Goal: Task Accomplishment & Management: Use online tool/utility

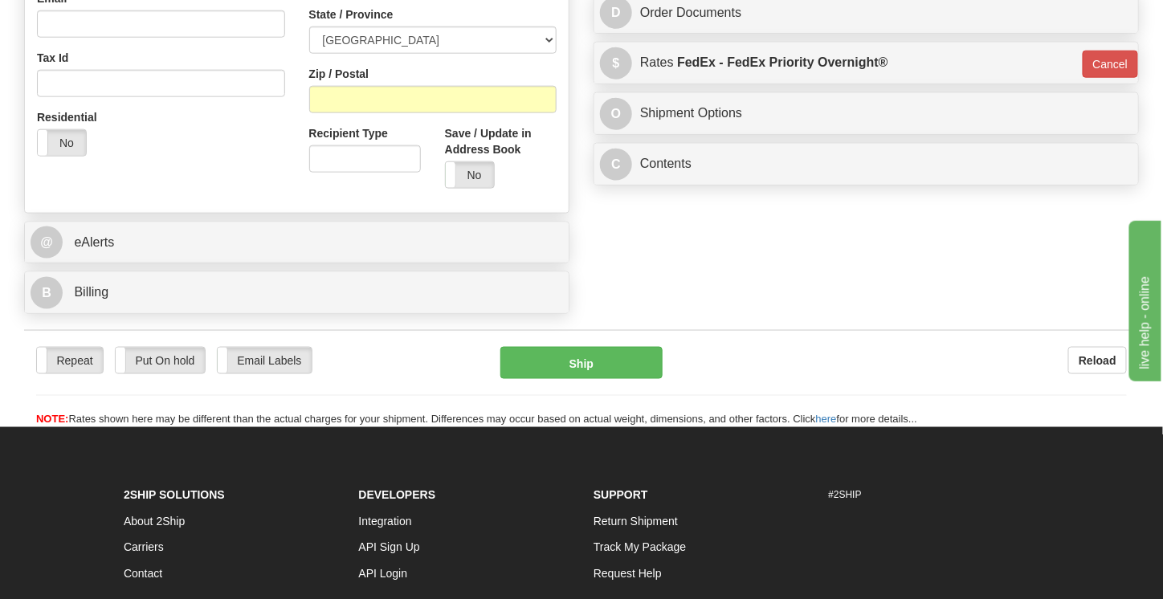
scroll to position [583, 0]
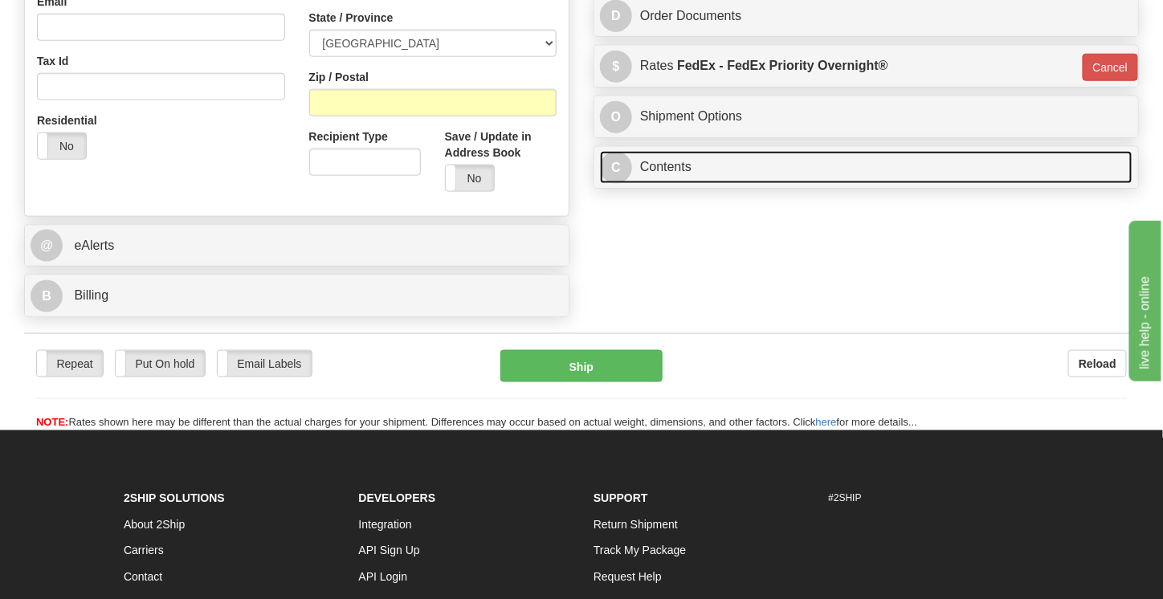
click at [743, 152] on link "C Contents" at bounding box center [866, 167] width 532 height 33
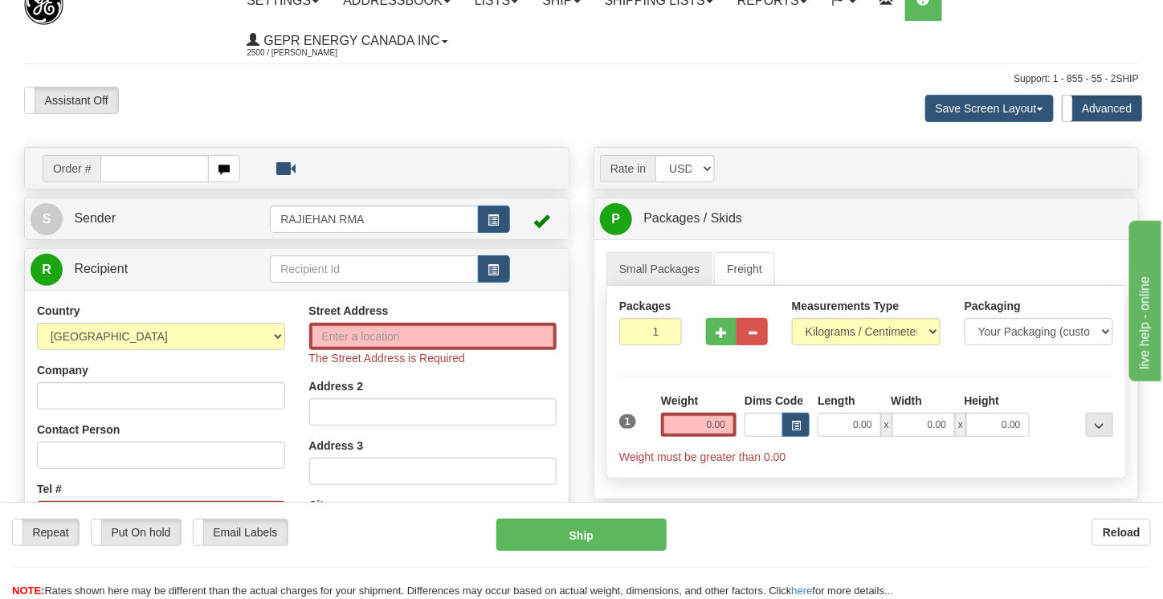
scroll to position [1, 0]
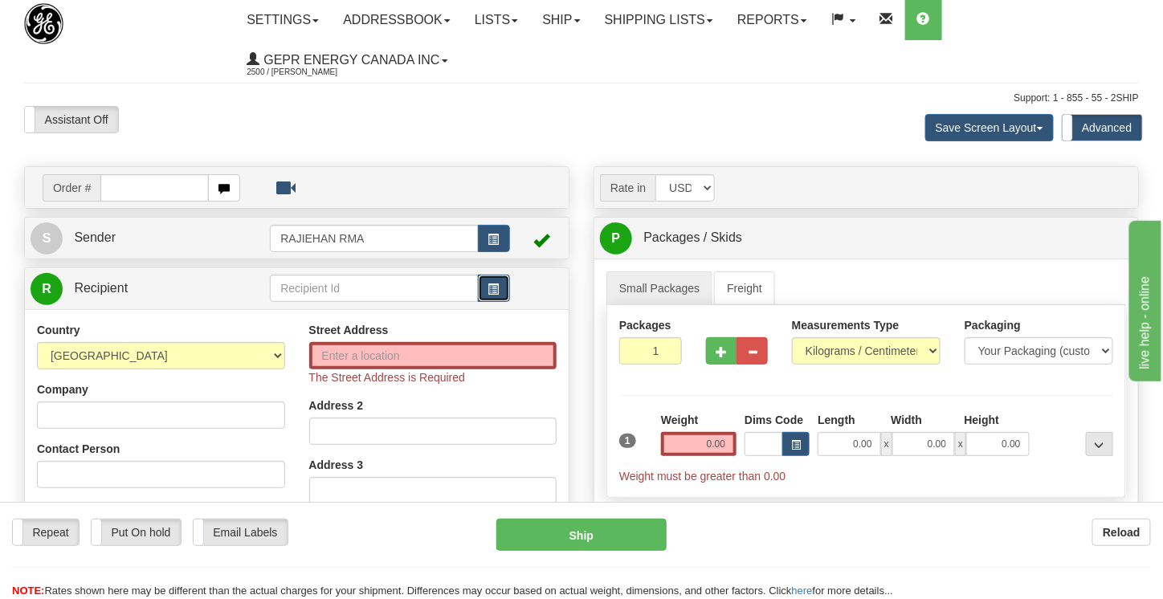
click at [492, 284] on span "button" at bounding box center [493, 289] width 11 height 10
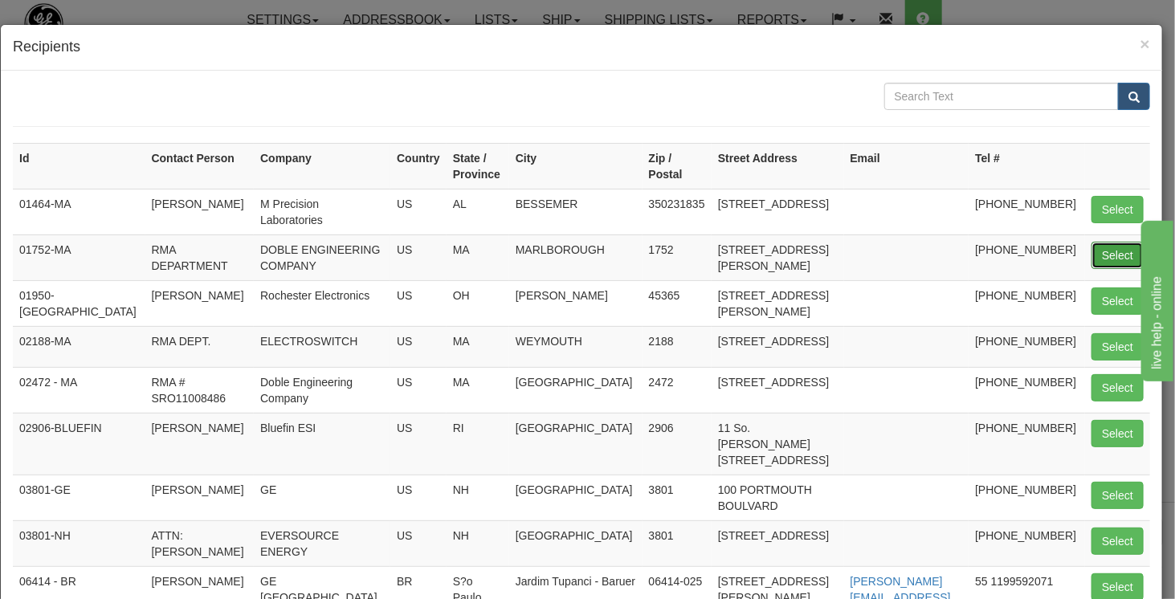
click at [1095, 246] on button "Select" at bounding box center [1117, 255] width 52 height 27
type input "01752-MA"
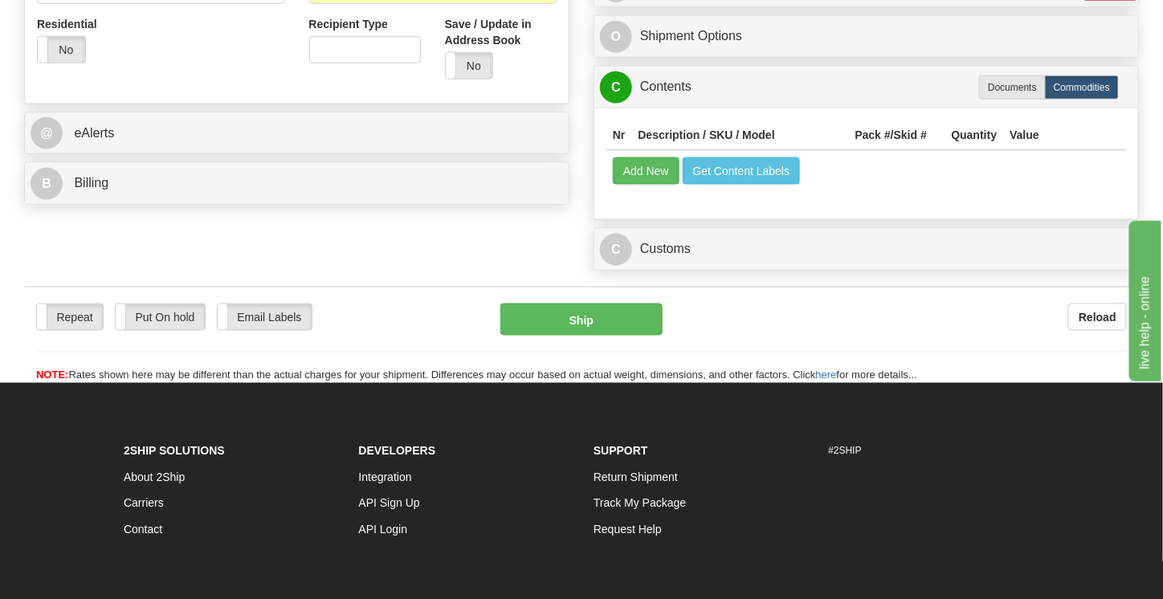
scroll to position [666, 0]
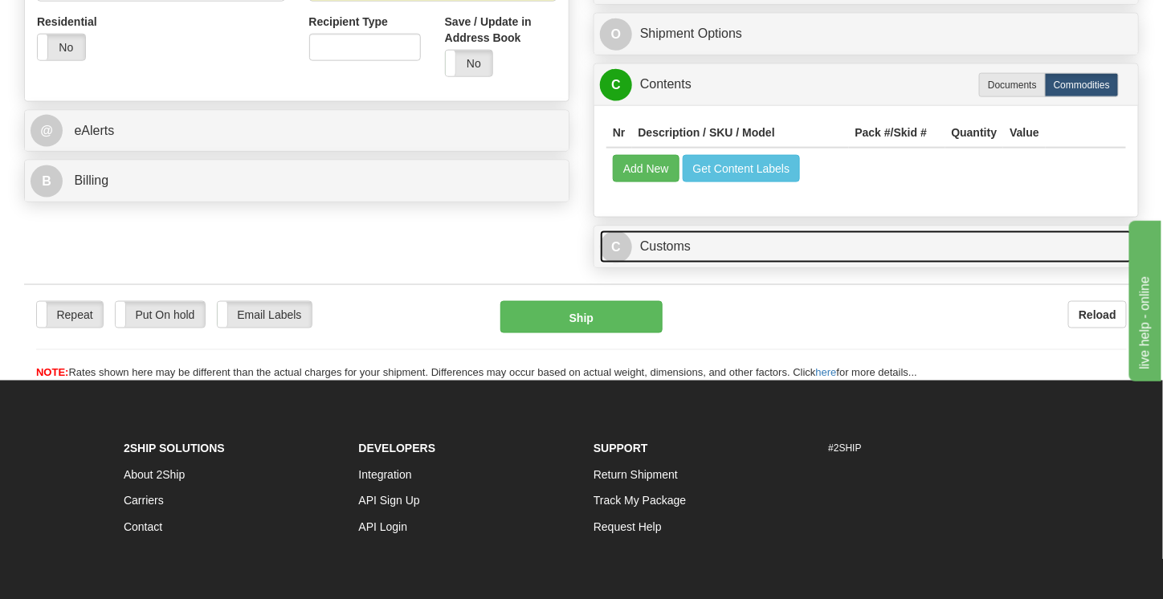
type input "0.00"
click at [1013, 235] on link "C Customs" at bounding box center [866, 246] width 532 height 33
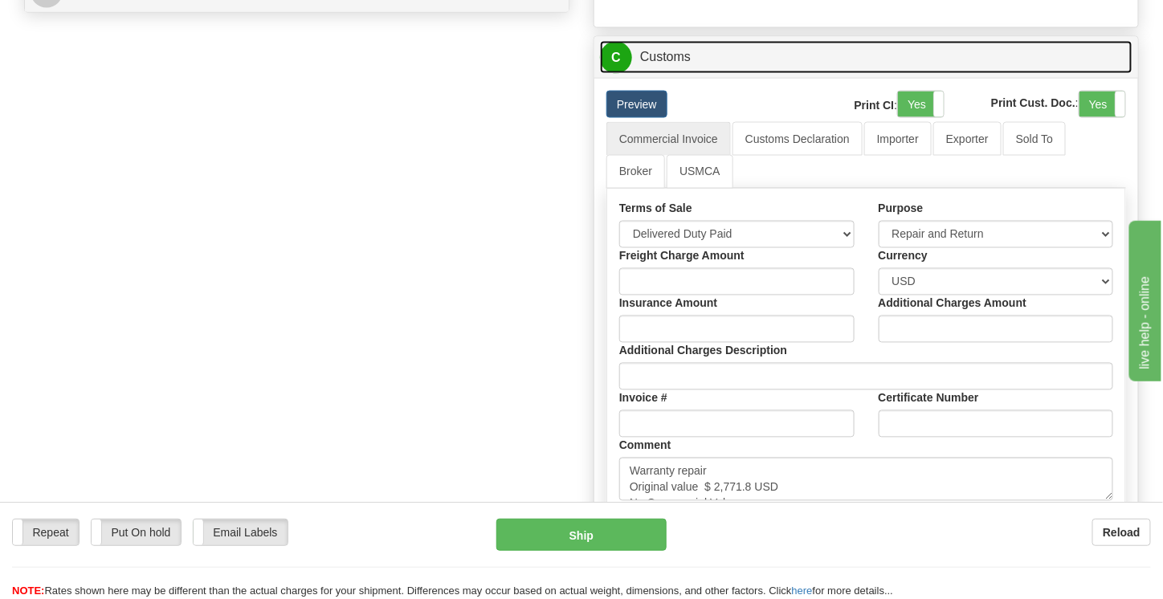
scroll to position [865, 0]
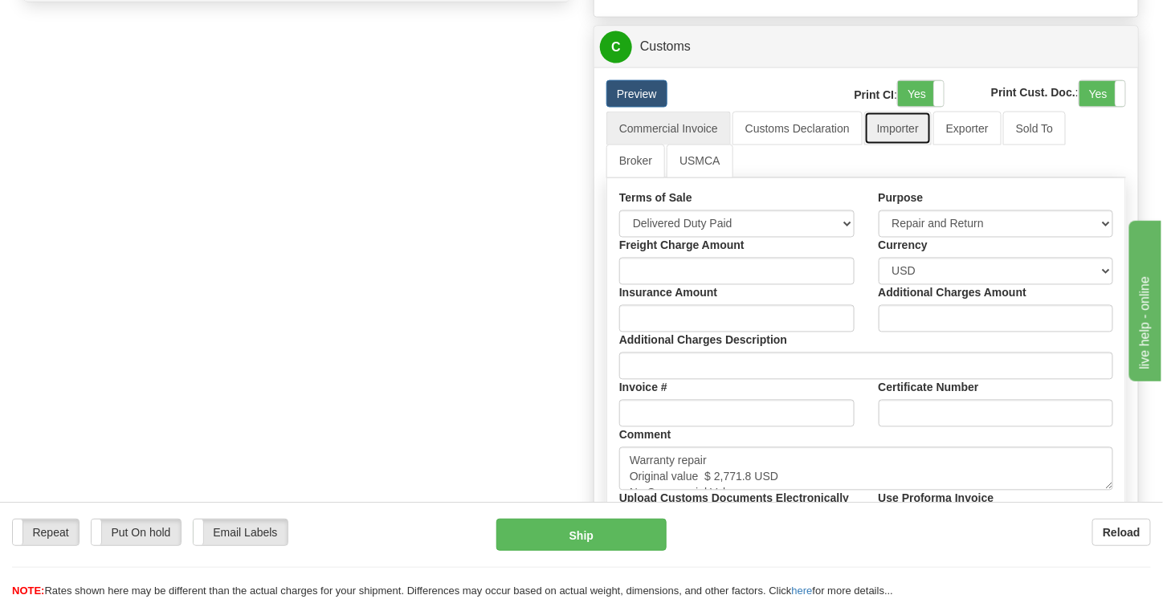
click at [901, 113] on link "Importer" at bounding box center [897, 129] width 67 height 34
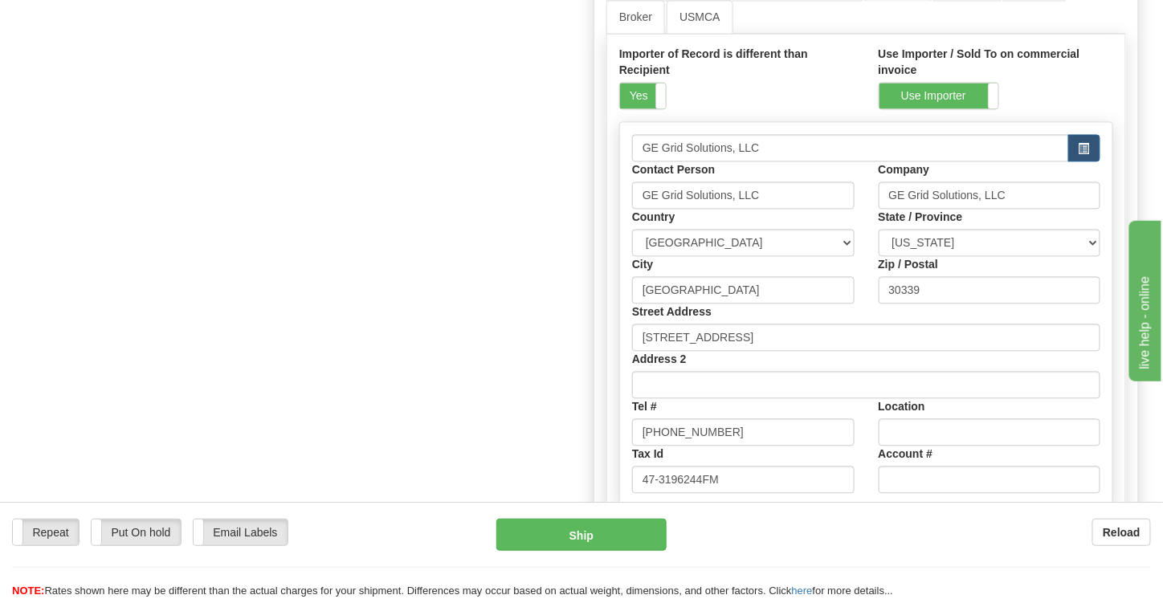
scroll to position [1012, 0]
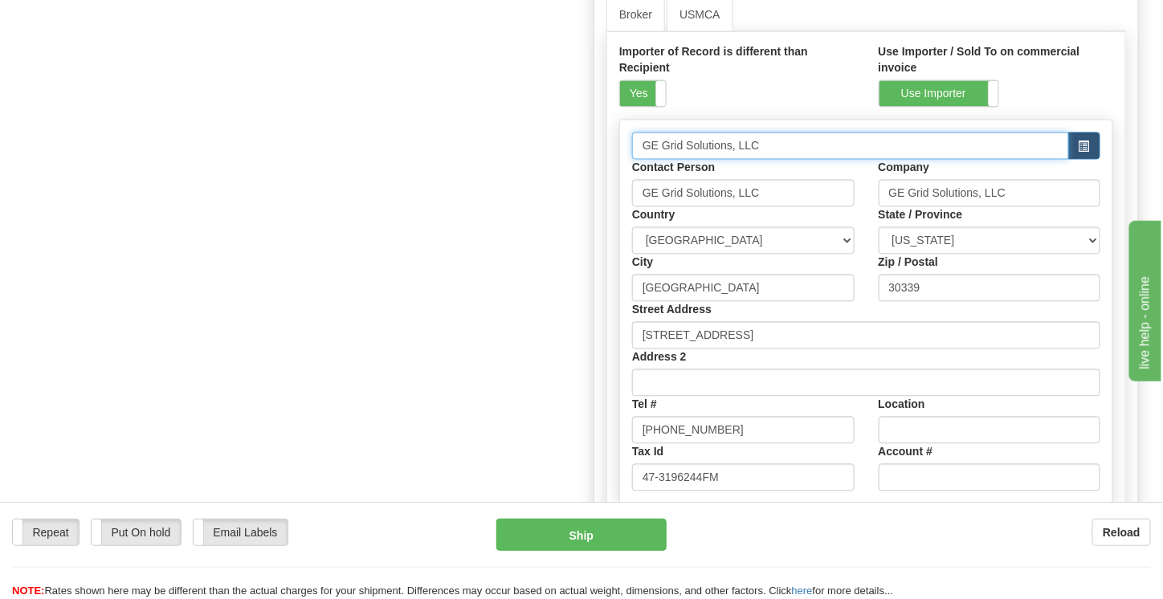
drag, startPoint x: 776, startPoint y: 142, endPoint x: 623, endPoint y: 141, distance: 153.3
click at [623, 141] on div "GE Grid Solutions, LLC" at bounding box center [866, 145] width 492 height 27
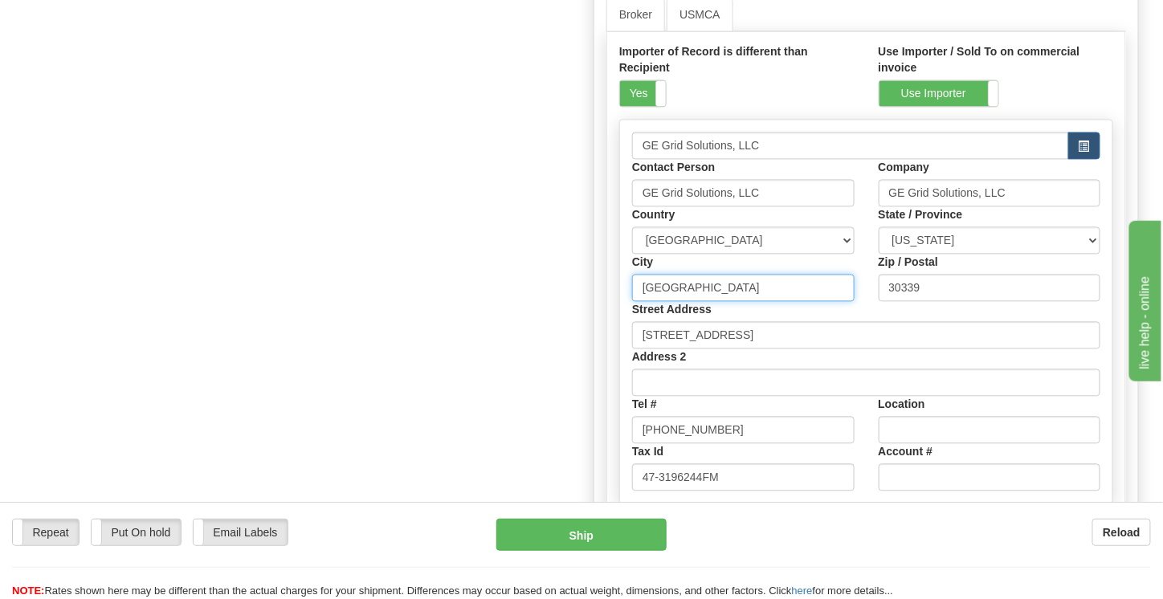
drag, startPoint x: 776, startPoint y: 280, endPoint x: 623, endPoint y: 283, distance: 152.6
click at [623, 283] on div "City Atlanta" at bounding box center [743, 278] width 246 height 47
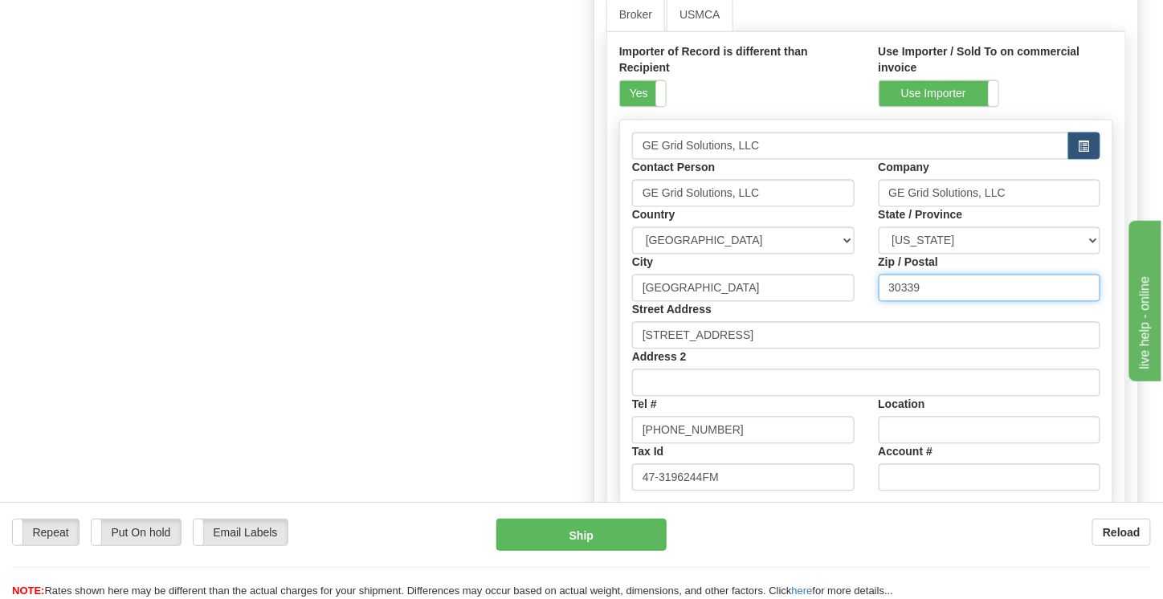
drag, startPoint x: 935, startPoint y: 269, endPoint x: 827, endPoint y: 262, distance: 108.6
click at [827, 262] on div "GE Grid Solutions, LLC Contact Person GE Grid Solutions, LLC Company GE Grid So…" at bounding box center [866, 311] width 492 height 359
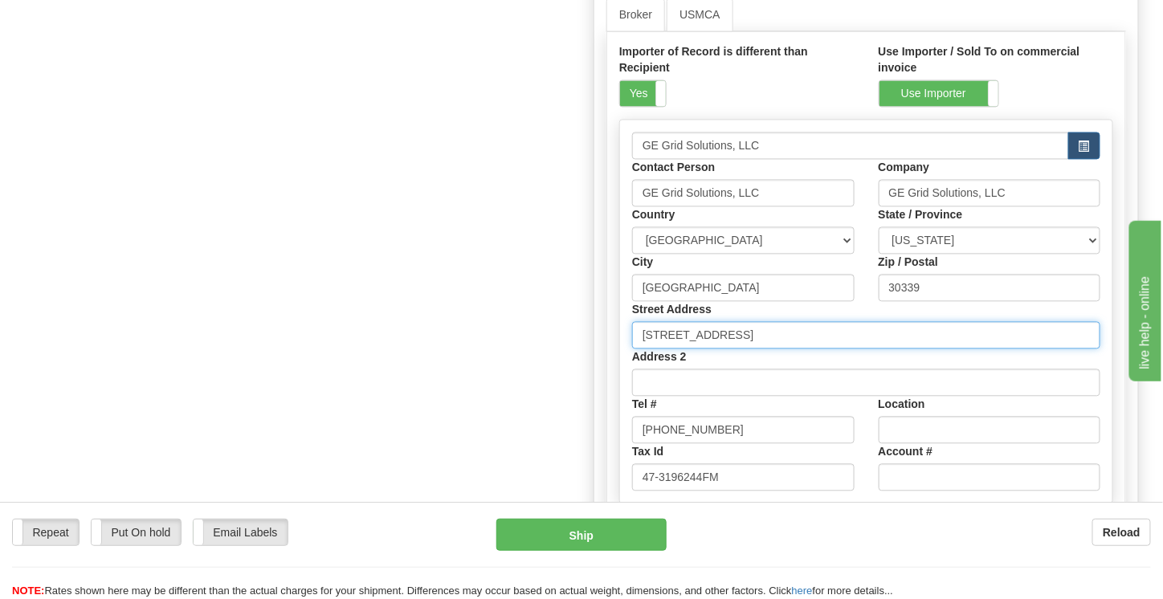
drag, startPoint x: 816, startPoint y: 328, endPoint x: 621, endPoint y: 346, distance: 196.0
click at [621, 346] on div "GE Grid Solutions, LLC Contact Person GE Grid Solutions, LLC Company GE Grid So…" at bounding box center [866, 311] width 492 height 359
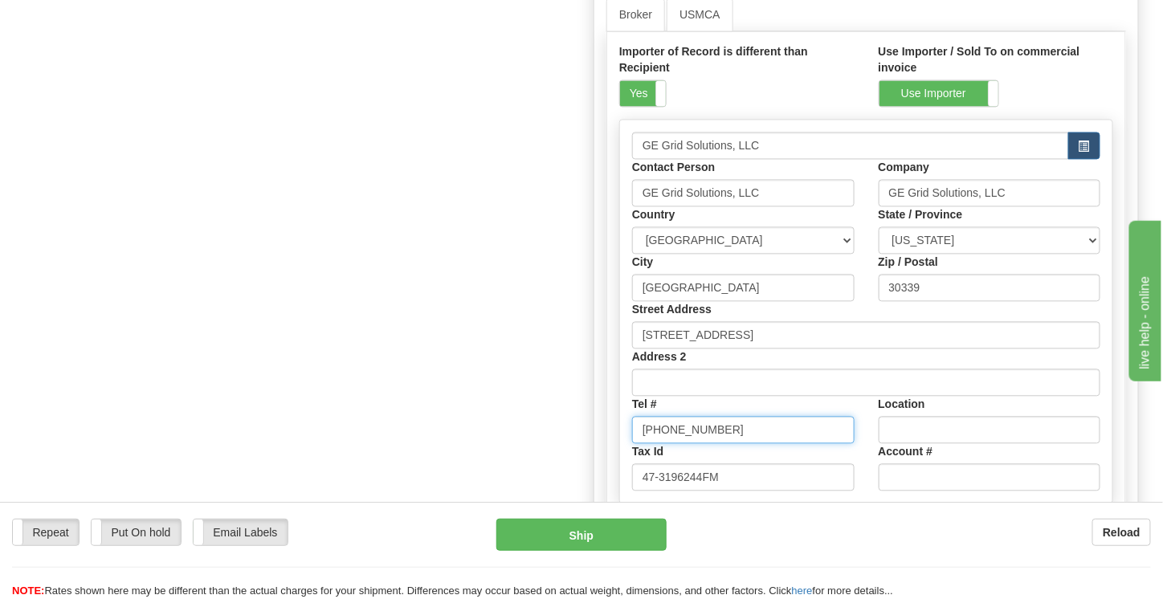
click at [767, 417] on input "800-547-8629" at bounding box center [743, 430] width 222 height 27
drag, startPoint x: 715, startPoint y: 421, endPoint x: 624, endPoint y: 413, distance: 91.9
click at [624, 413] on div "Tel # 800-547-8629" at bounding box center [743, 420] width 246 height 47
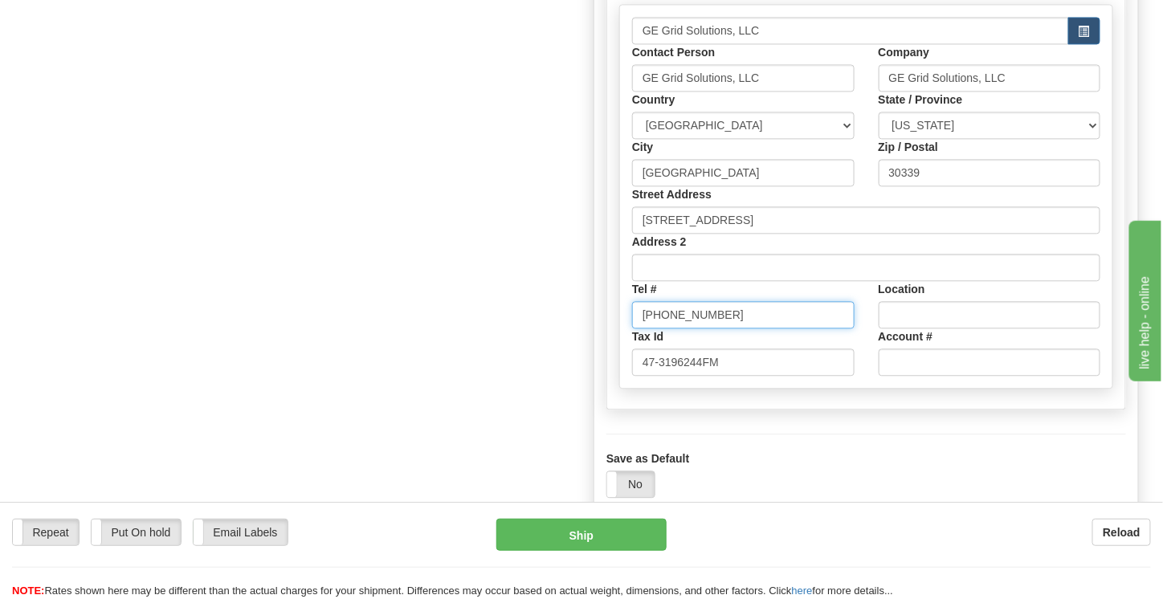
scroll to position [1134, 0]
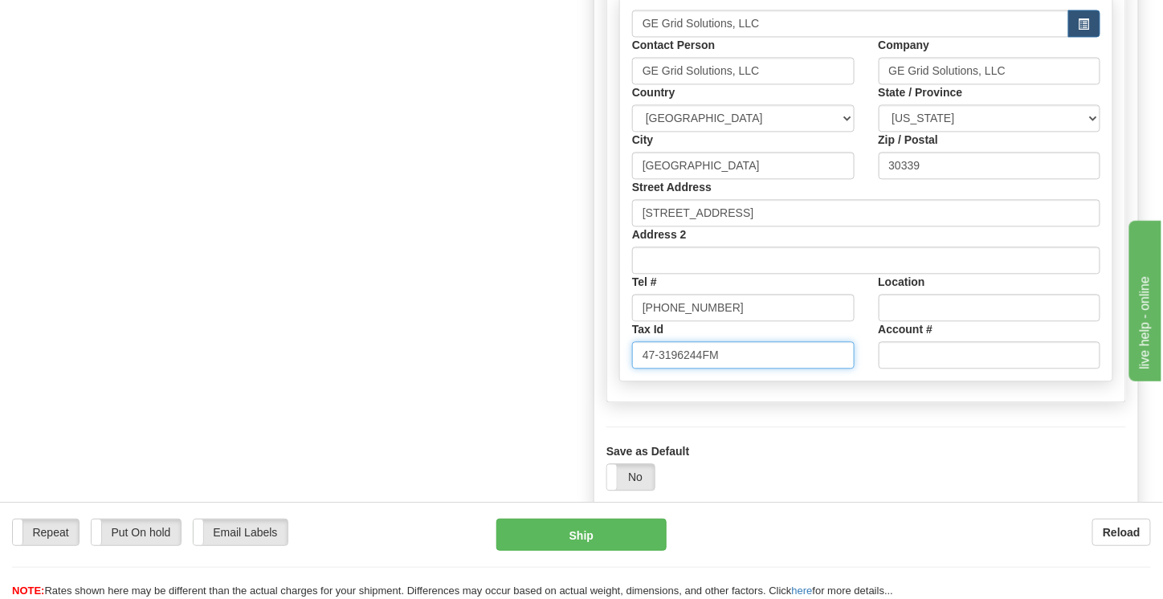
drag, startPoint x: 730, startPoint y: 344, endPoint x: 637, endPoint y: 357, distance: 93.2
click at [637, 357] on div "GE Grid Solutions, LLC Contact Person GE Grid Solutions, LLC Company GE Grid So…" at bounding box center [866, 189] width 492 height 383
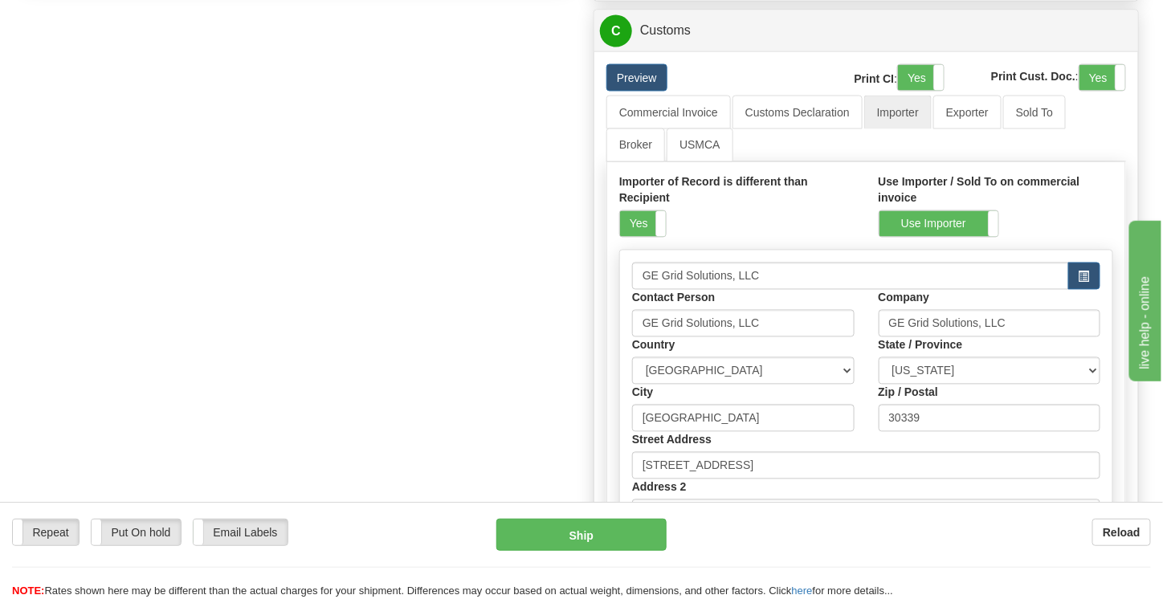
scroll to position [879, 0]
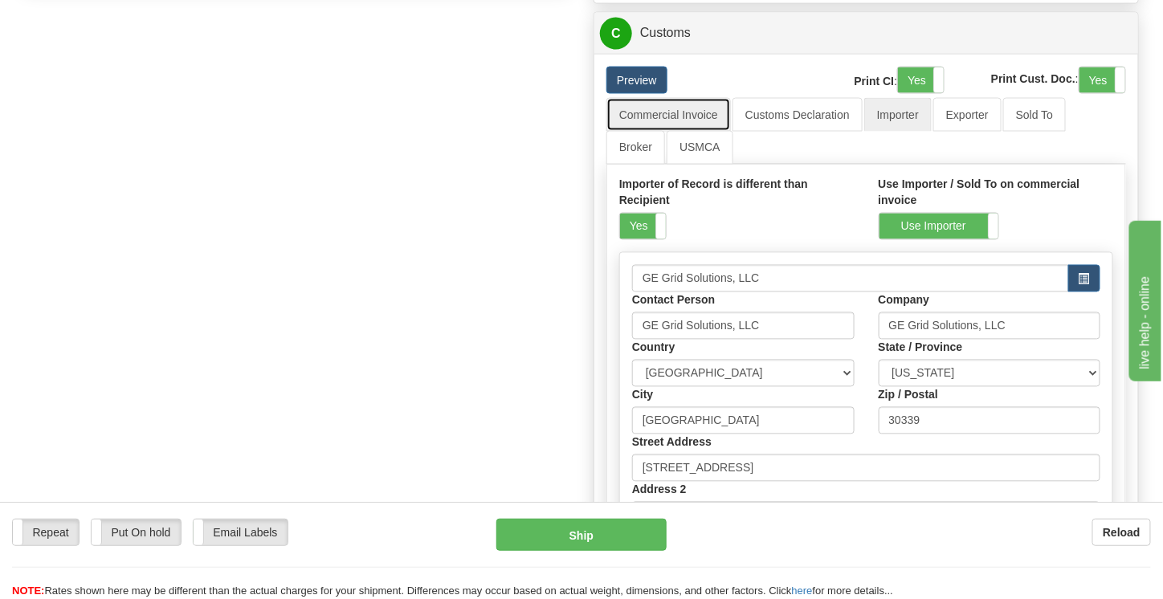
click at [654, 98] on link "Commercial Invoice" at bounding box center [668, 115] width 124 height 34
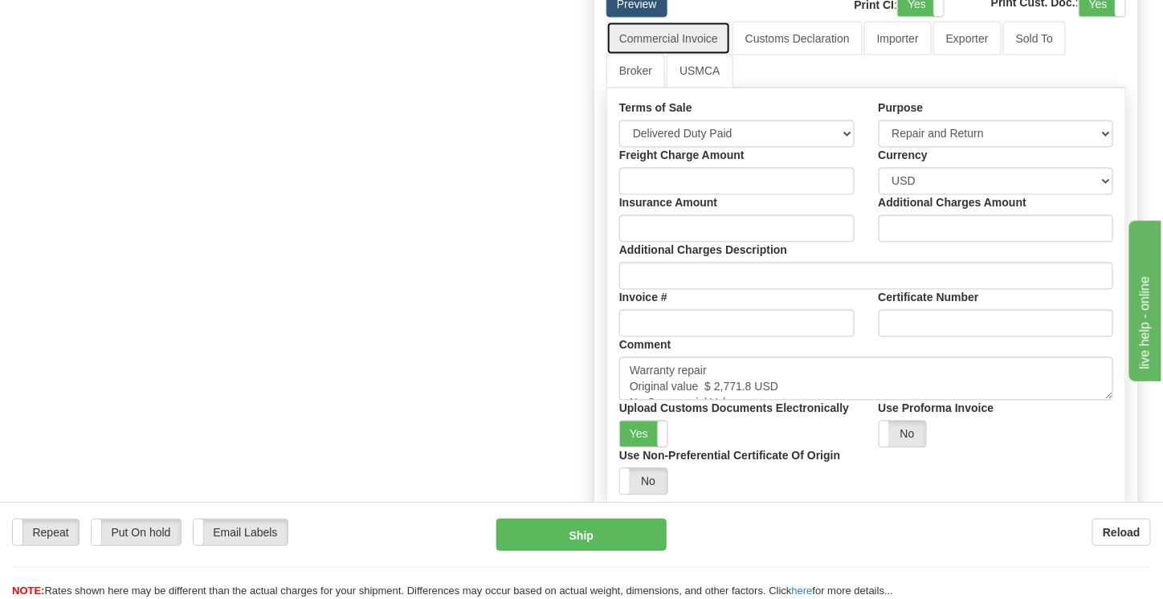
scroll to position [956, 0]
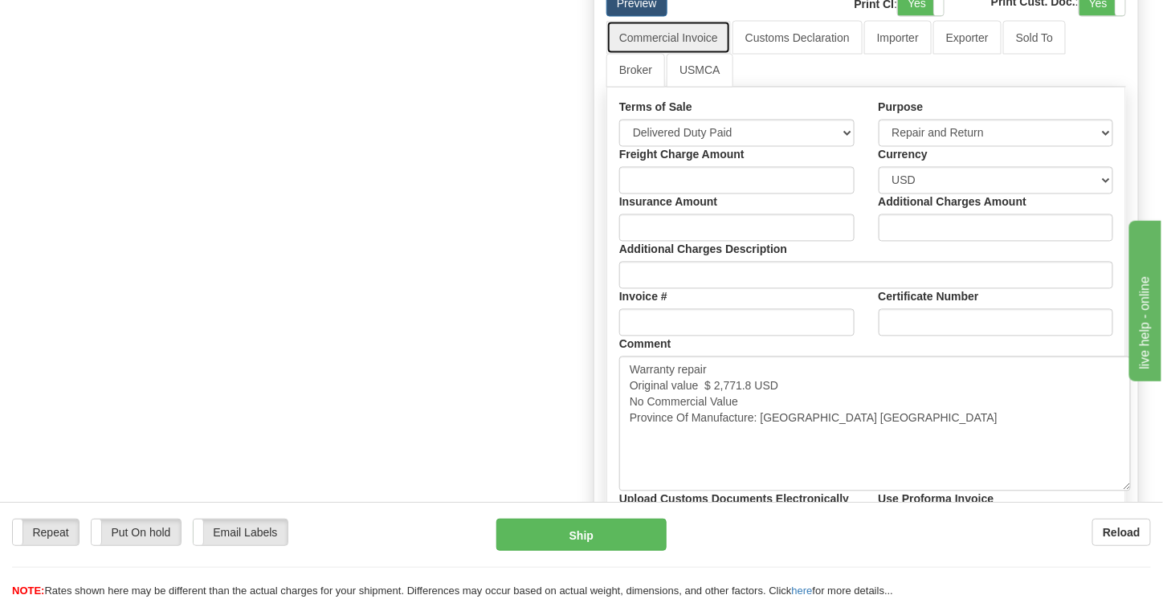
drag, startPoint x: 1110, startPoint y: 383, endPoint x: 1127, endPoint y: 483, distance: 101.9
click at [1127, 483] on textarea "Warranty repair Original value $ 2,771.8 USD No Commercial Value Province Of Ma…" at bounding box center [874, 423] width 511 height 135
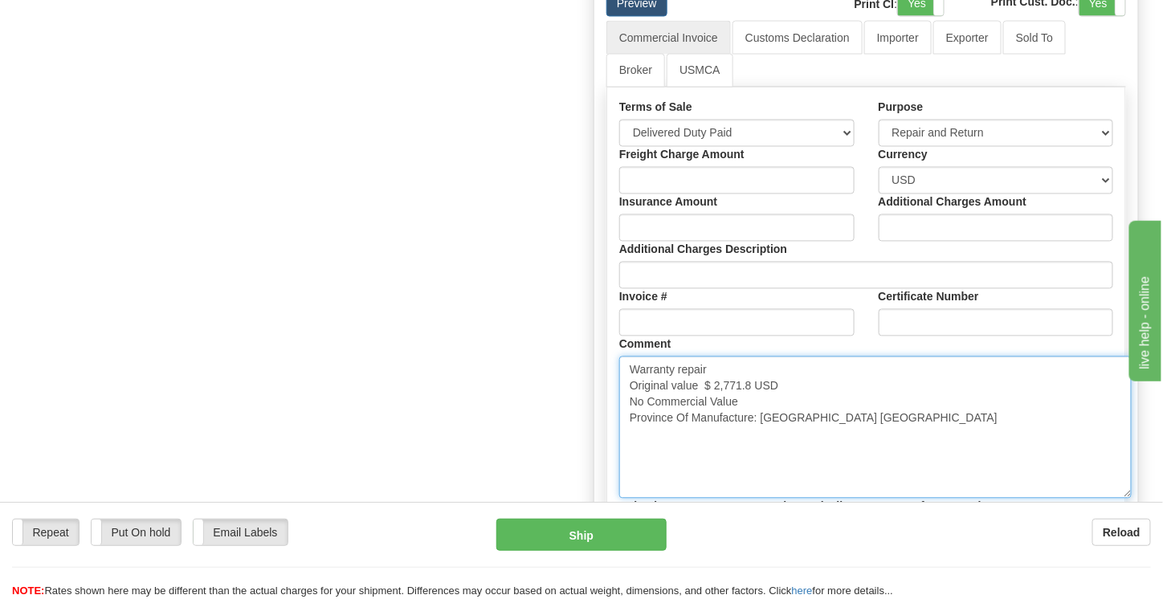
click at [861, 356] on textarea "Warranty repair Original value $ 2,771.8 USD No Commercial Value Province Of Ma…" at bounding box center [875, 427] width 512 height 142
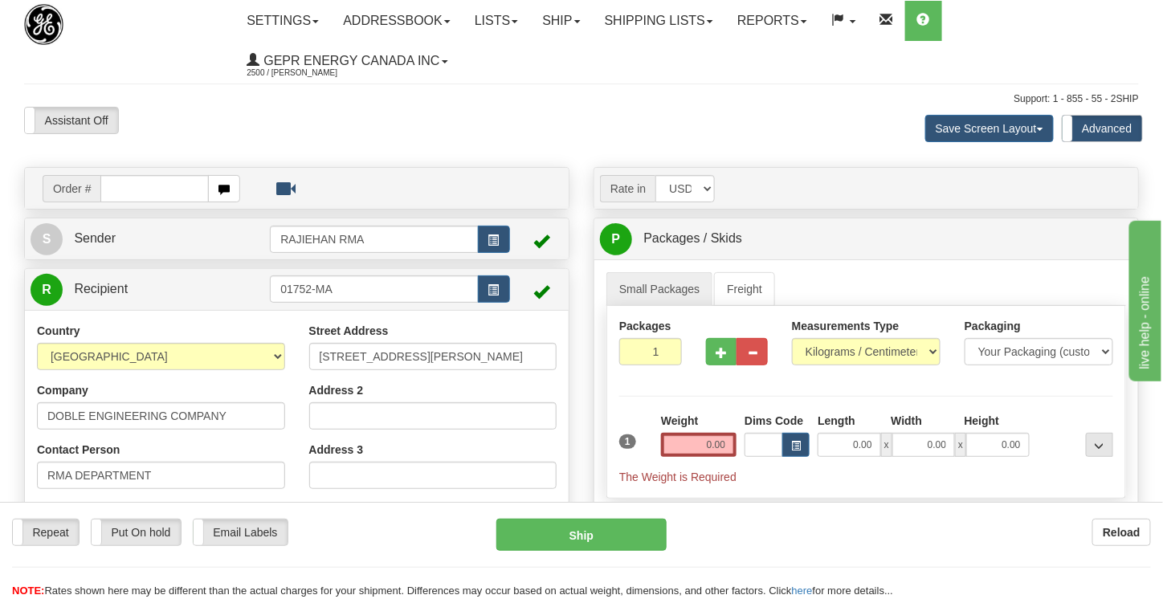
scroll to position [1, 0]
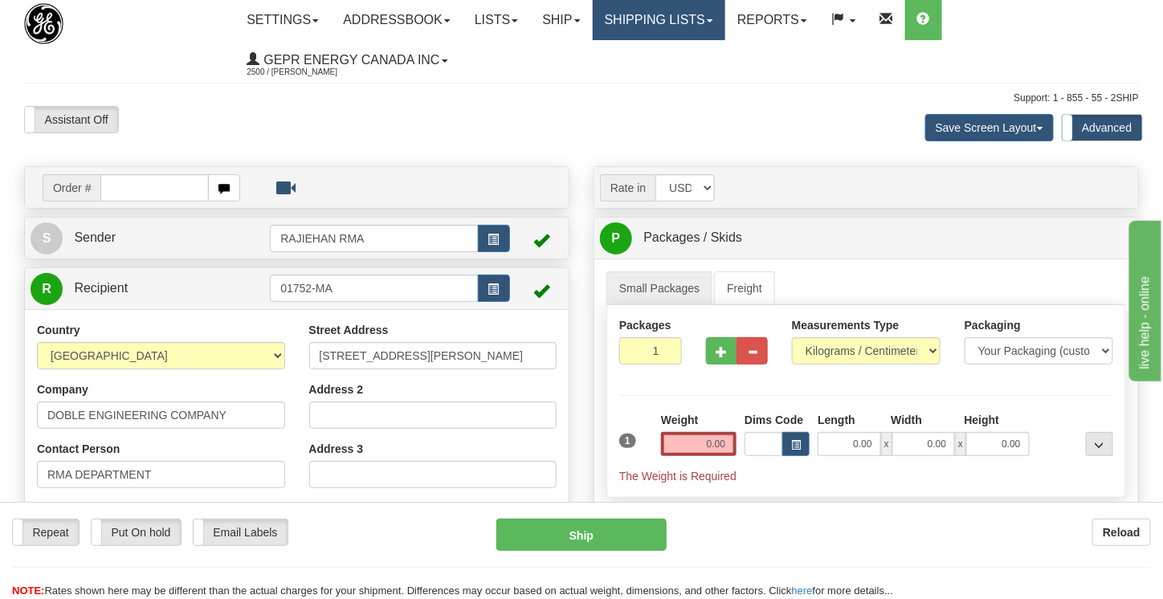
click at [724, 11] on link "Shipping lists" at bounding box center [659, 20] width 132 height 40
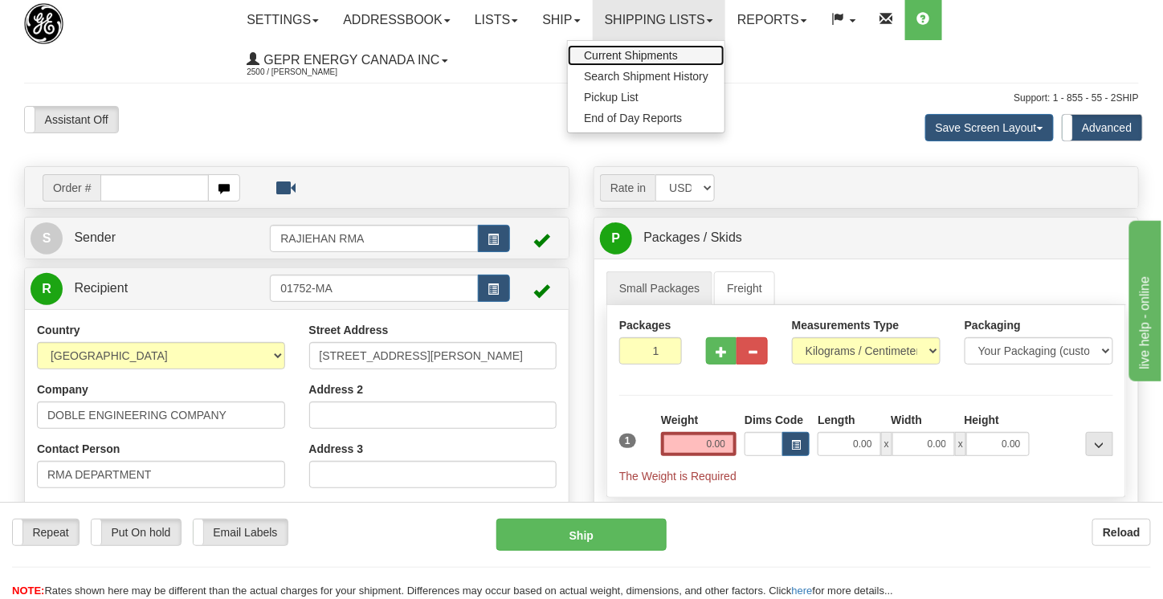
click at [624, 55] on span "Current Shipments" at bounding box center [631, 55] width 94 height 13
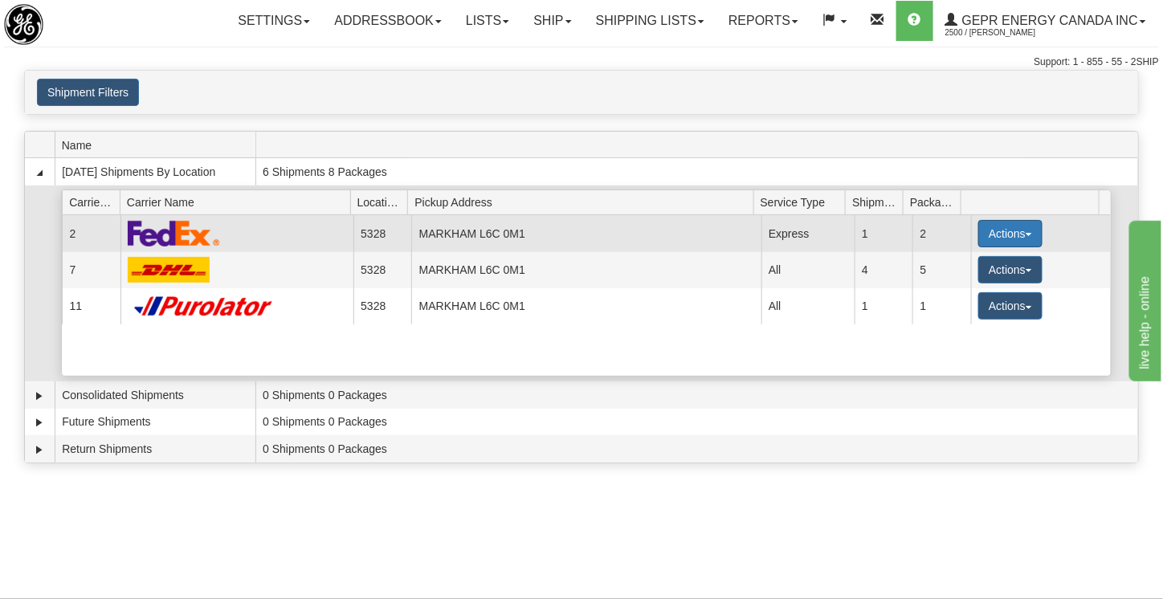
click at [997, 247] on button "Actions" at bounding box center [1010, 233] width 64 height 27
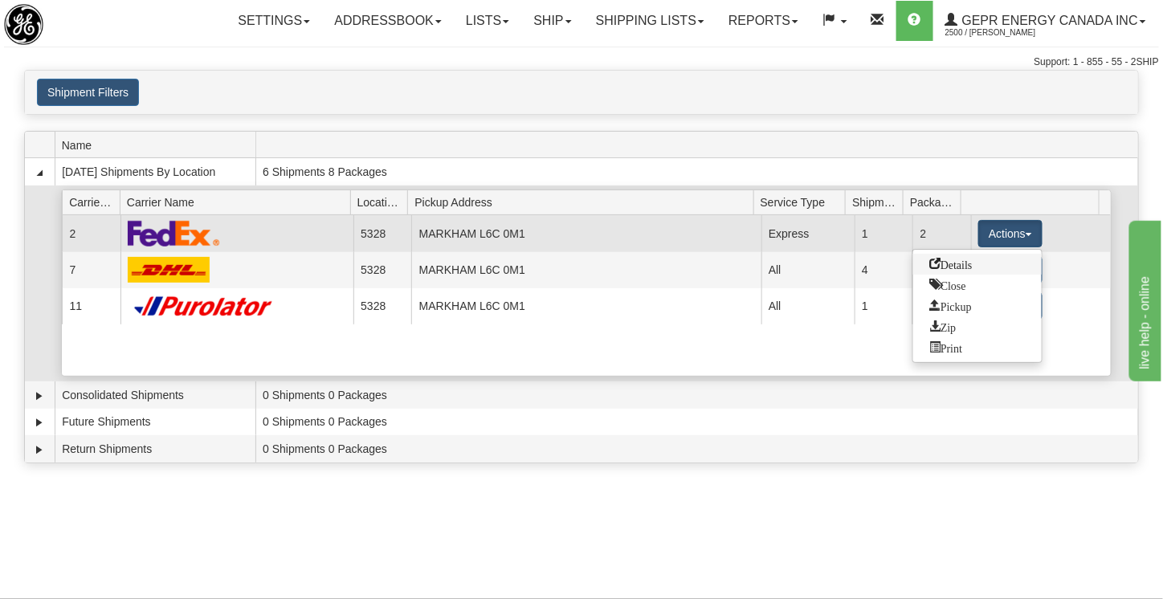
click at [968, 269] on span "Details" at bounding box center [950, 263] width 43 height 11
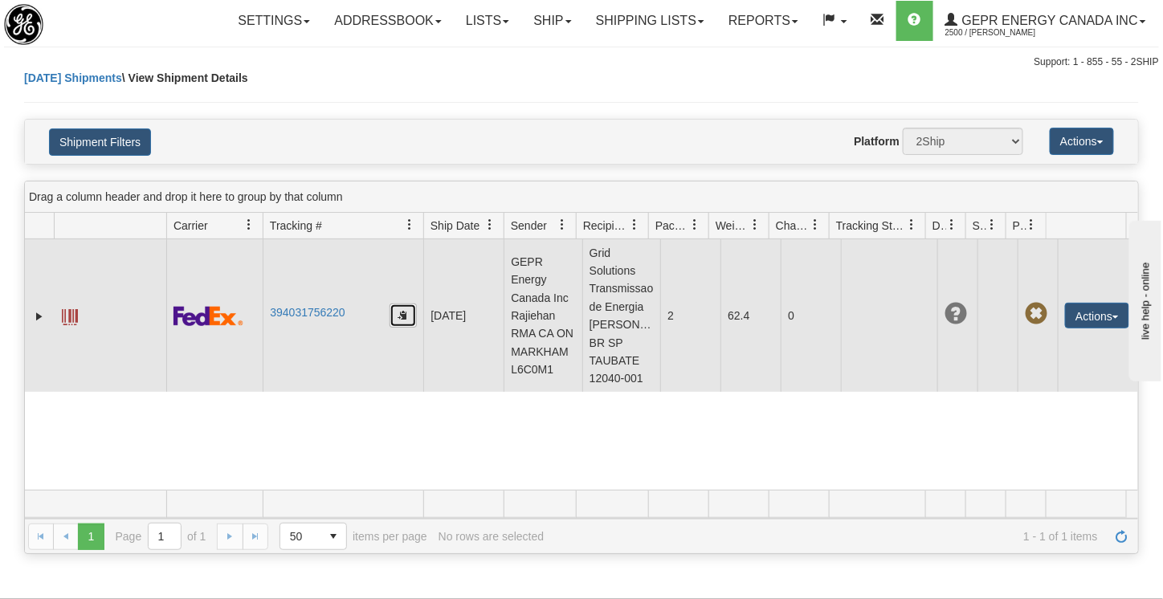
click at [395, 328] on button "button" at bounding box center [402, 315] width 27 height 24
